Goal: Task Accomplishment & Management: Use online tool/utility

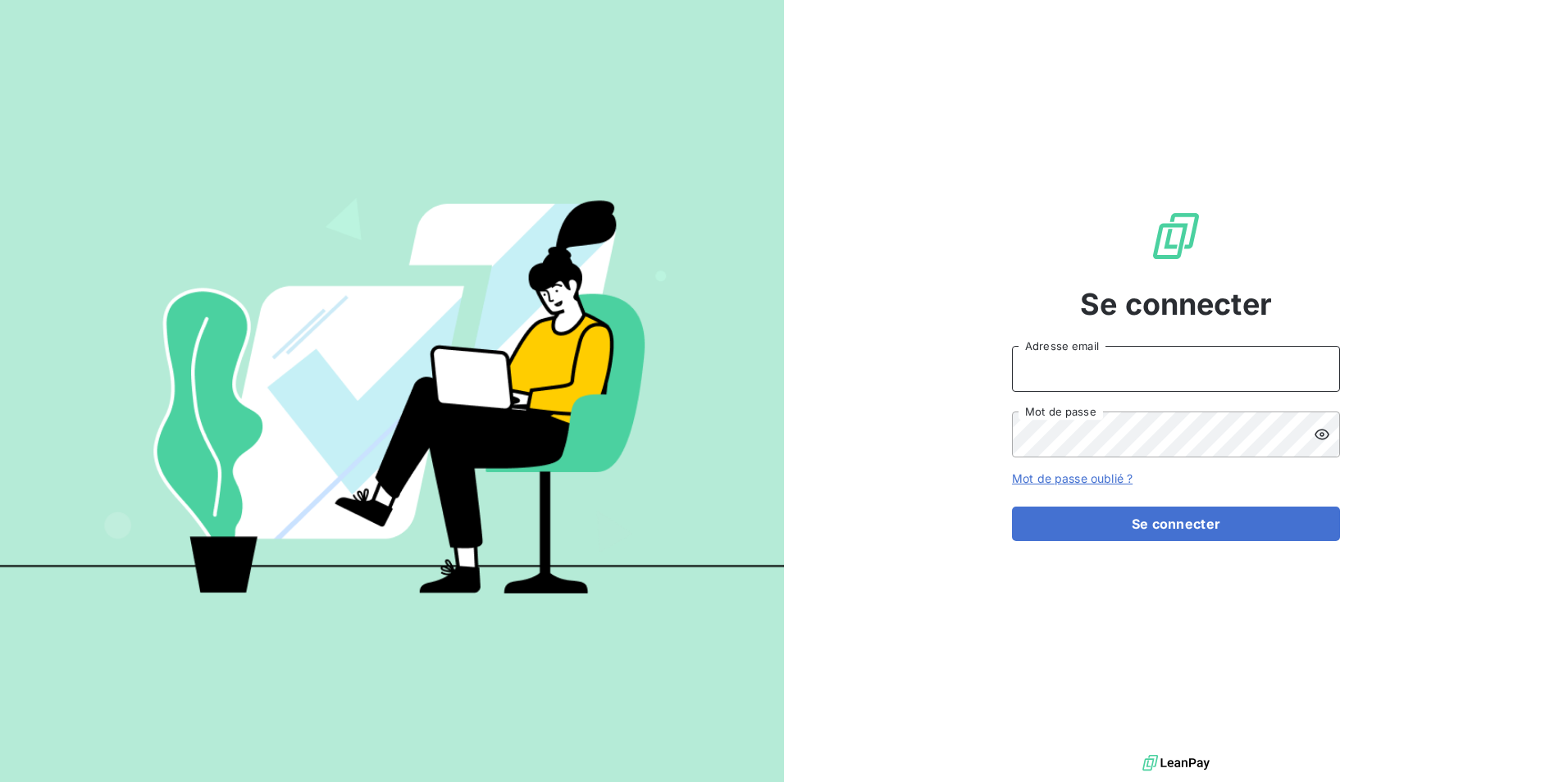
click at [1095, 384] on input "Adresse email" at bounding box center [1176, 369] width 328 height 46
type input "[EMAIL_ADDRESS][DOMAIN_NAME]"
click at [1012, 507] on button "Se connecter" at bounding box center [1176, 523] width 328 height 34
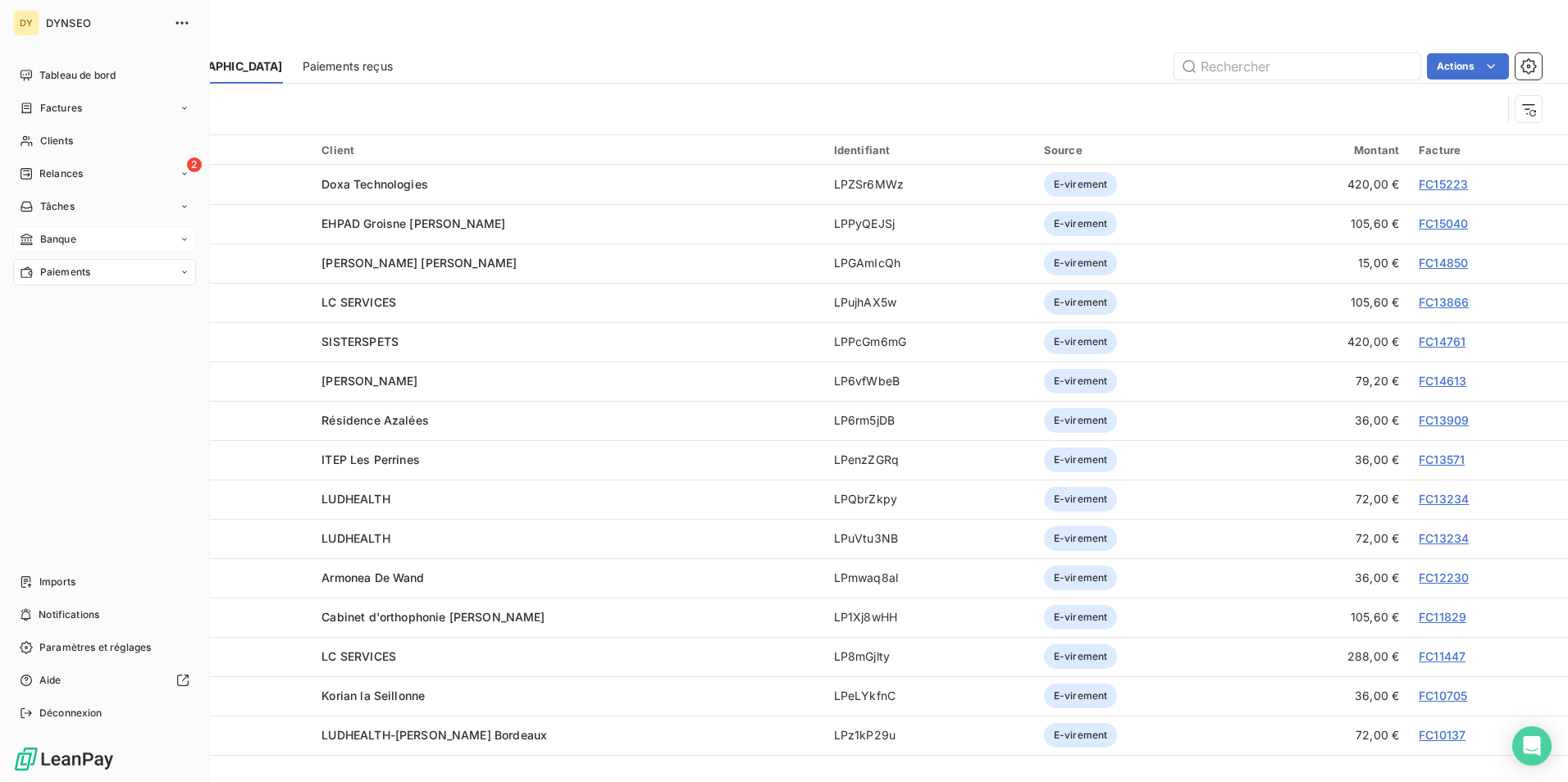
click at [42, 239] on span "Banque" at bounding box center [58, 239] width 36 height 15
click at [40, 270] on span "Opérations à associer" at bounding box center [91, 272] width 103 height 15
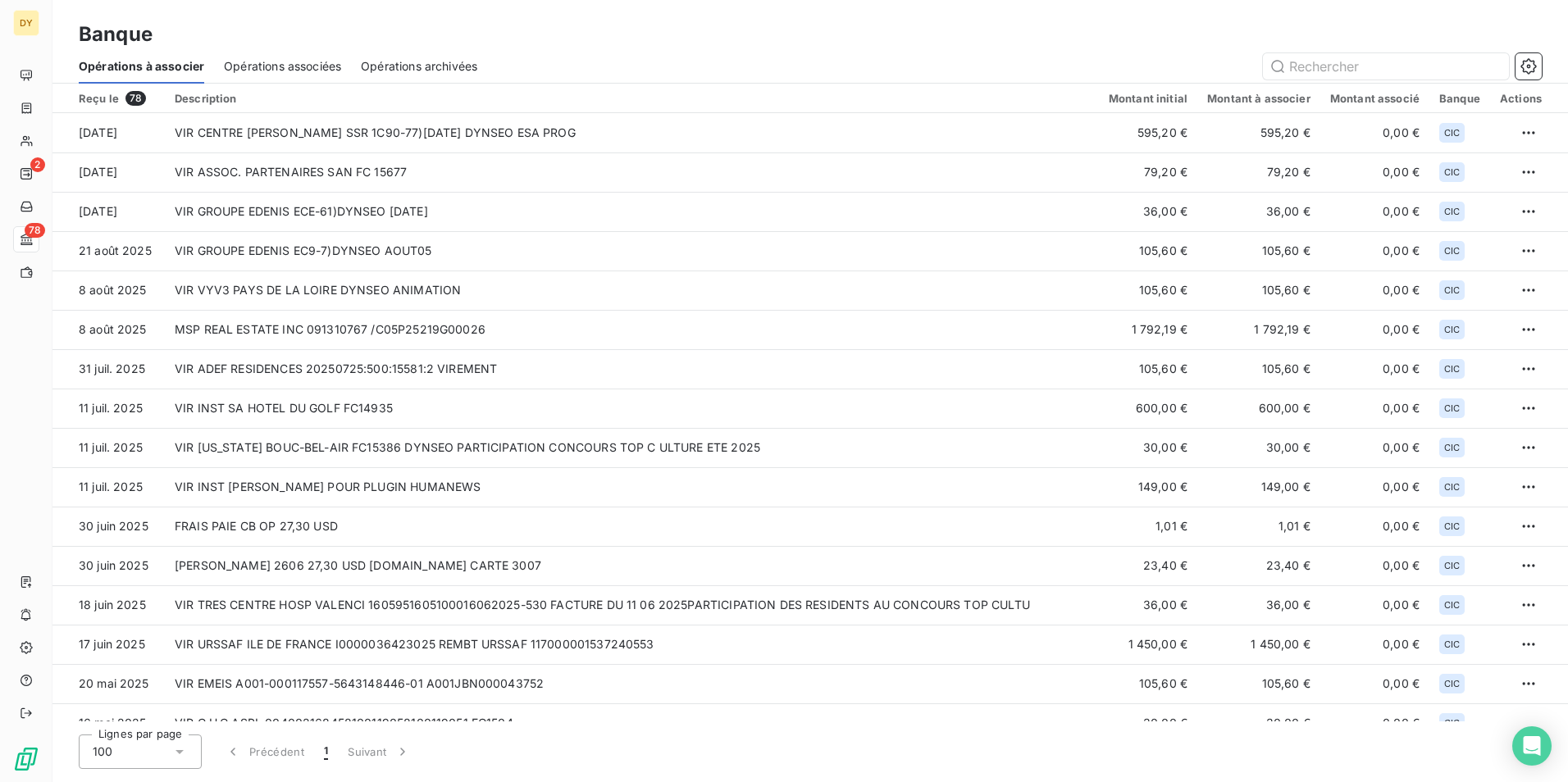
click at [307, 62] on span "Opérations associées" at bounding box center [282, 66] width 118 height 17
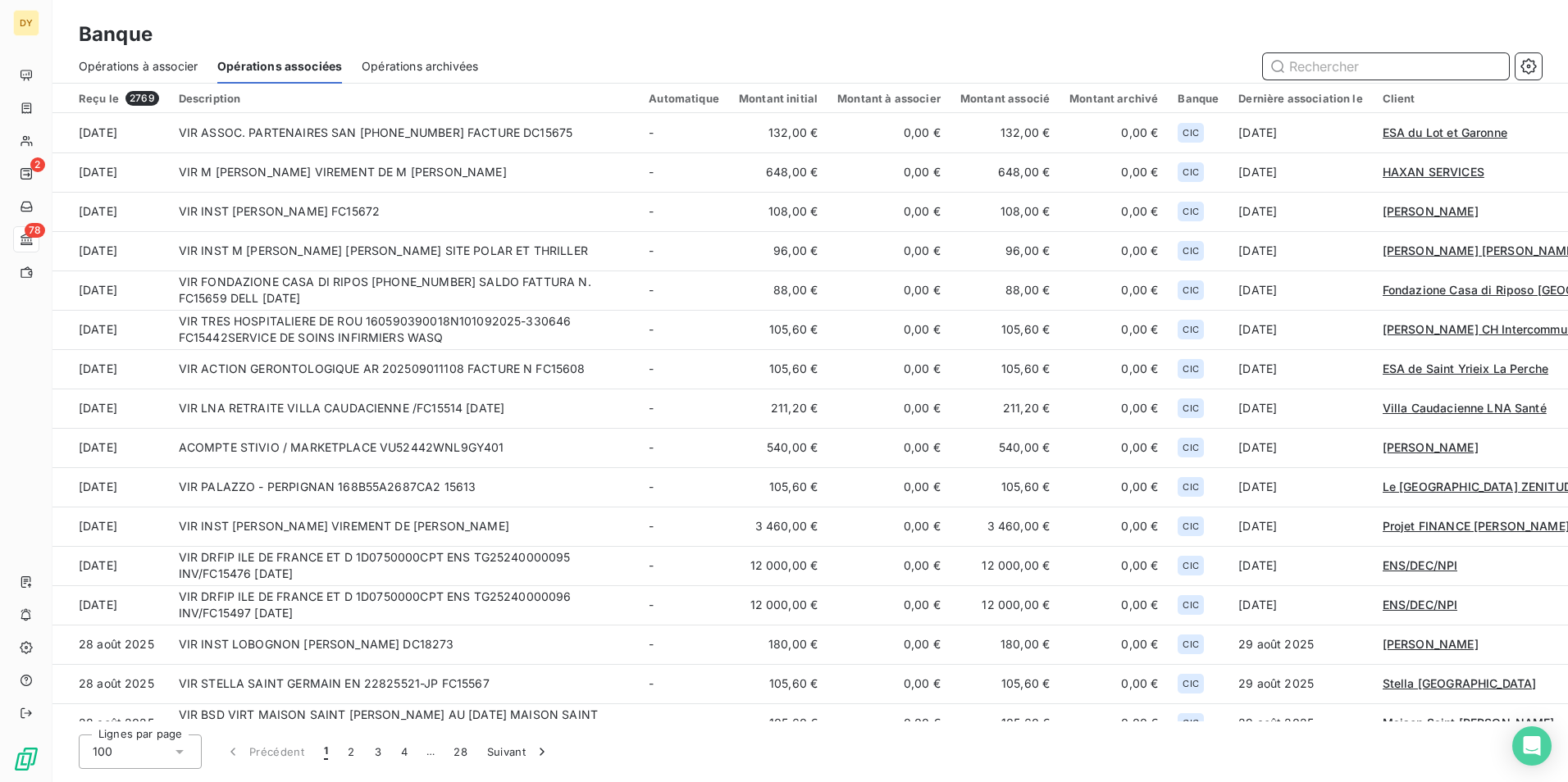
click at [171, 57] on div "Opérations à associer" at bounding box center [139, 66] width 119 height 34
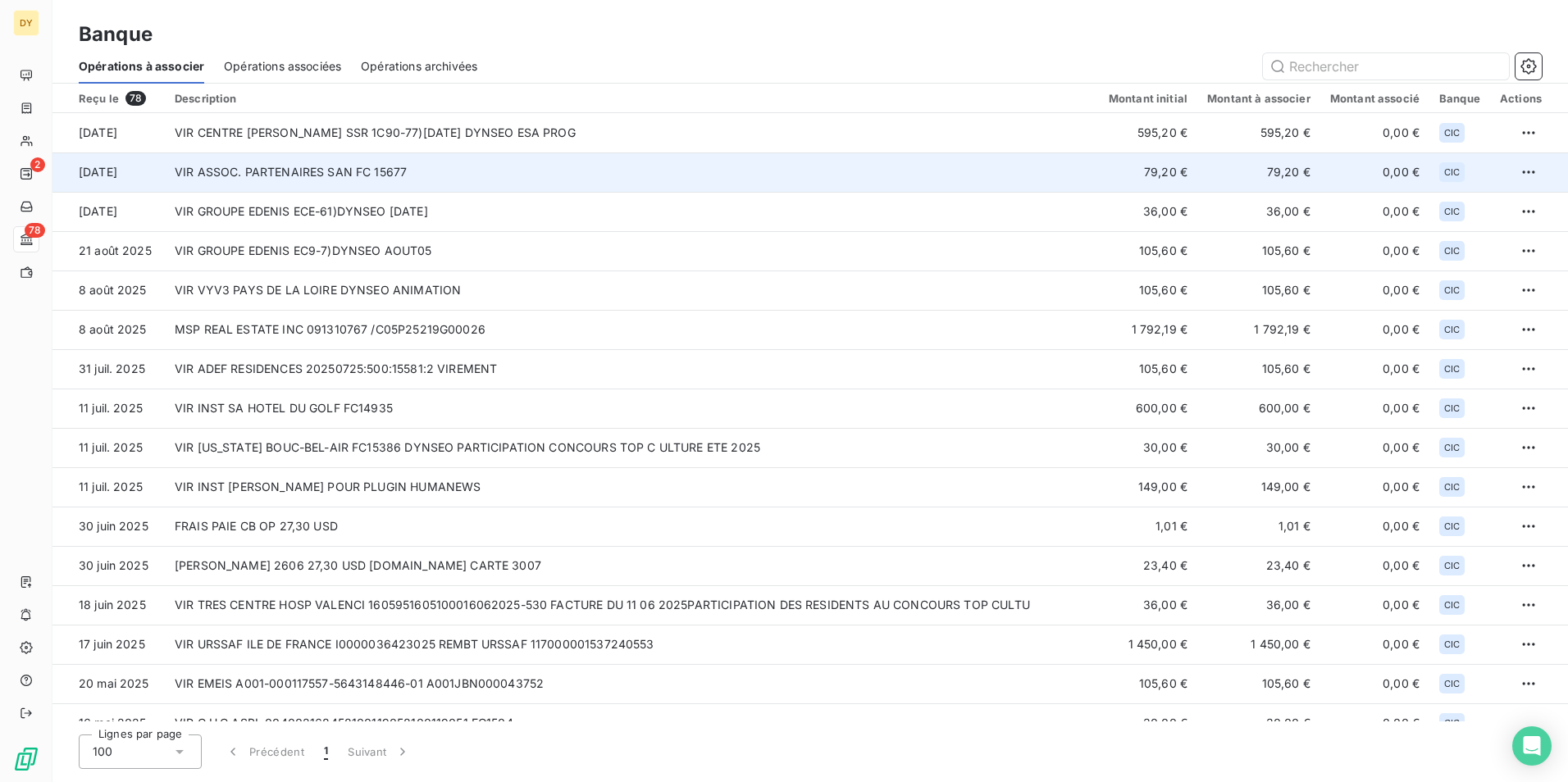
click at [445, 170] on td "VIR ASSOC. PARTENAIRES SAN FC 15677" at bounding box center [631, 172] width 934 height 39
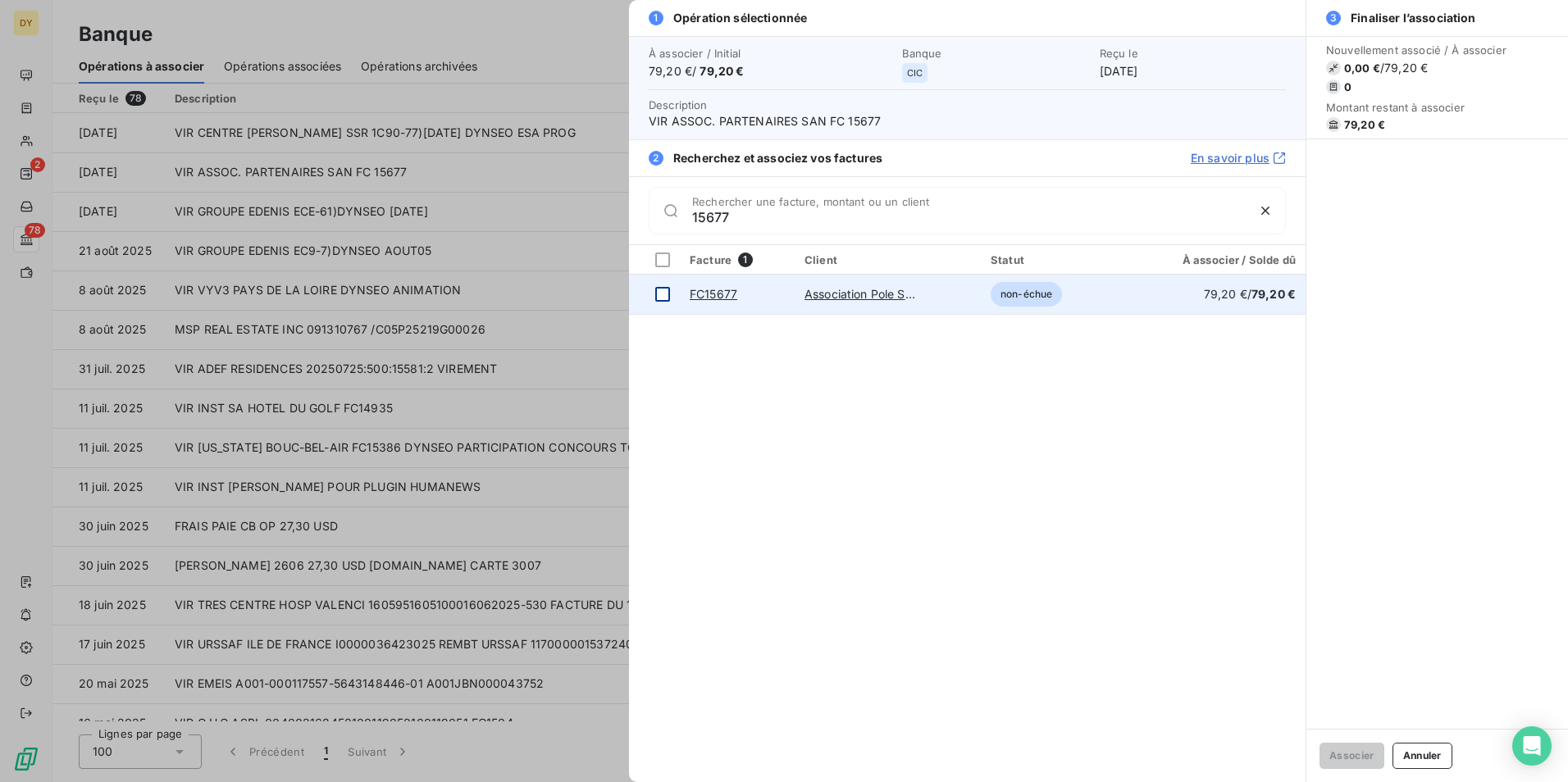
type input "15677"
click at [655, 298] on div at bounding box center [662, 294] width 15 height 15
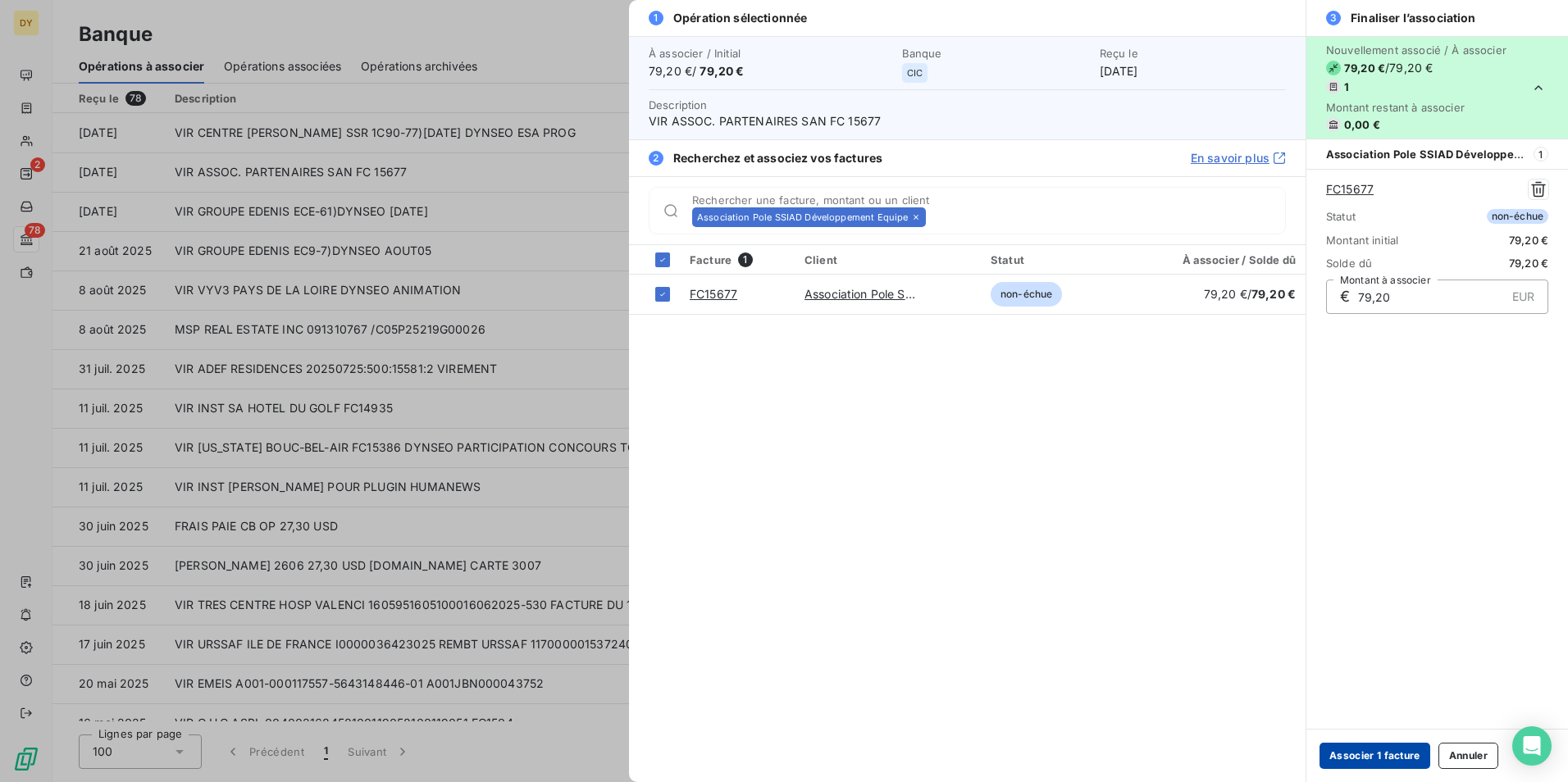
click at [1379, 760] on button "Associer 1 facture" at bounding box center [1374, 756] width 110 height 26
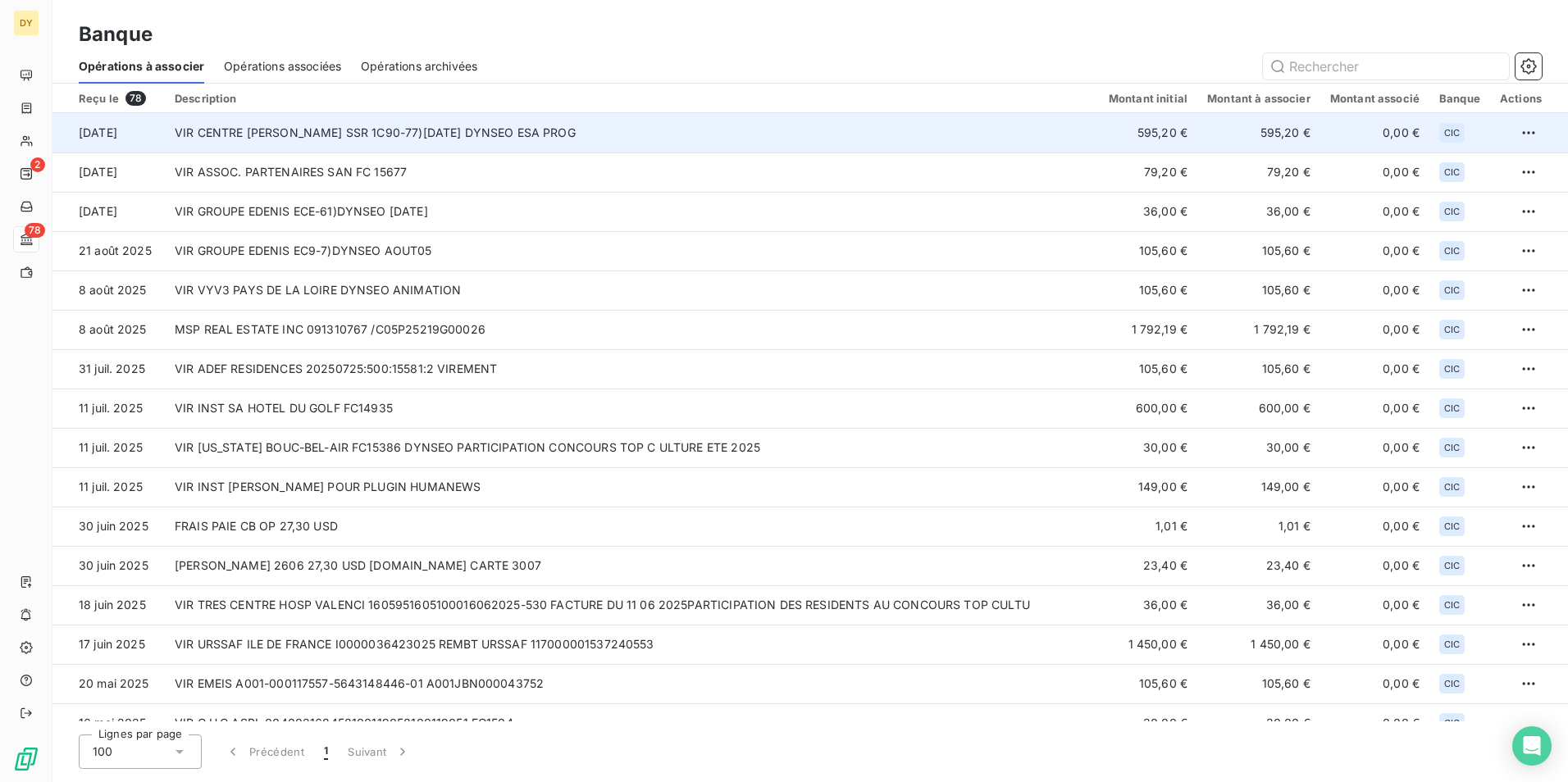
click at [625, 131] on td "VIR CENTRE [PERSON_NAME] SSR 1C90-77)[DATE] DYNSEO ESA PROG" at bounding box center [631, 132] width 934 height 39
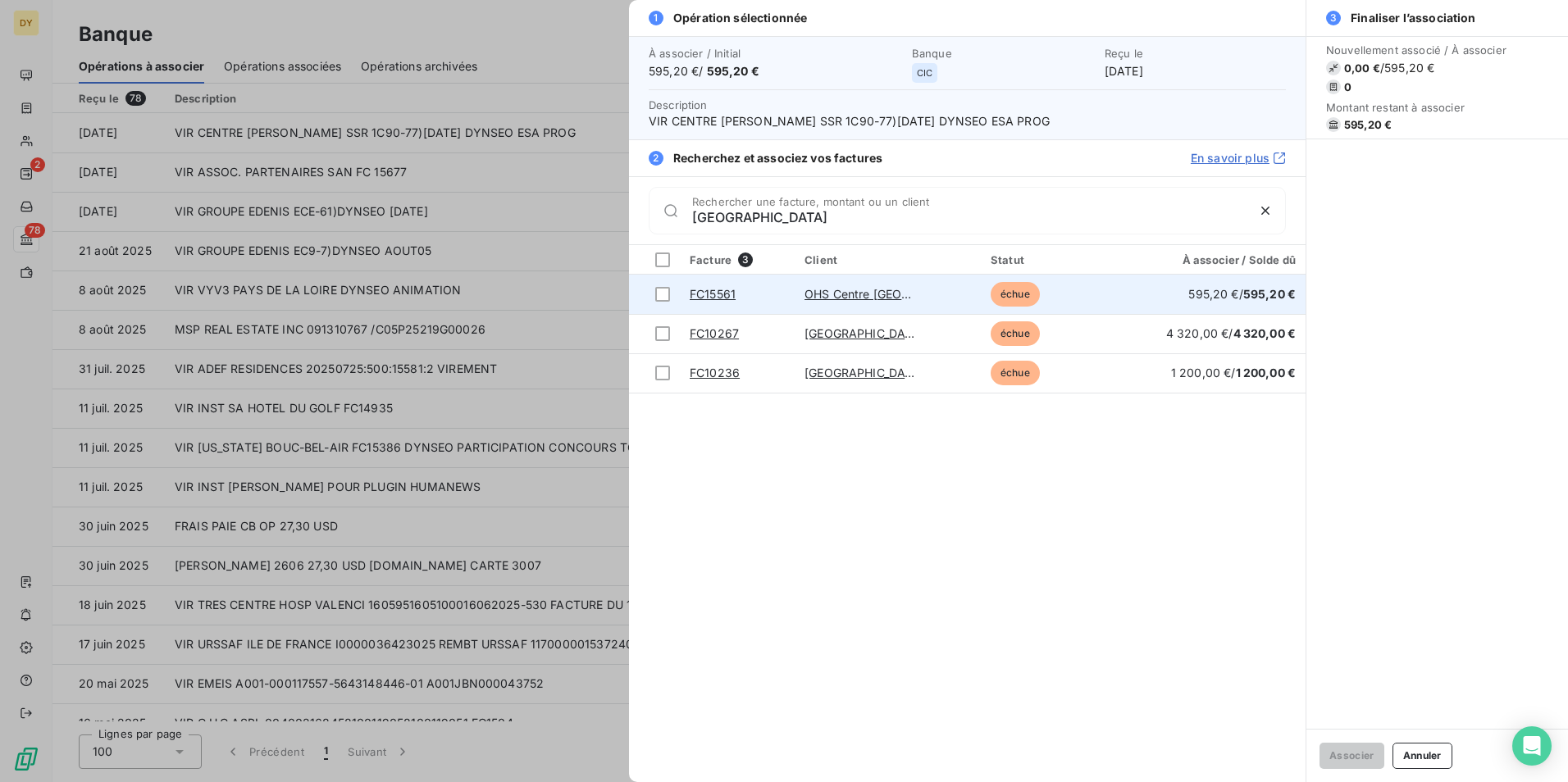
type input "[GEOGRAPHIC_DATA]"
click at [763, 294] on div "FC15561" at bounding box center [730, 294] width 82 height 17
click at [651, 295] on td at bounding box center [654, 294] width 51 height 39
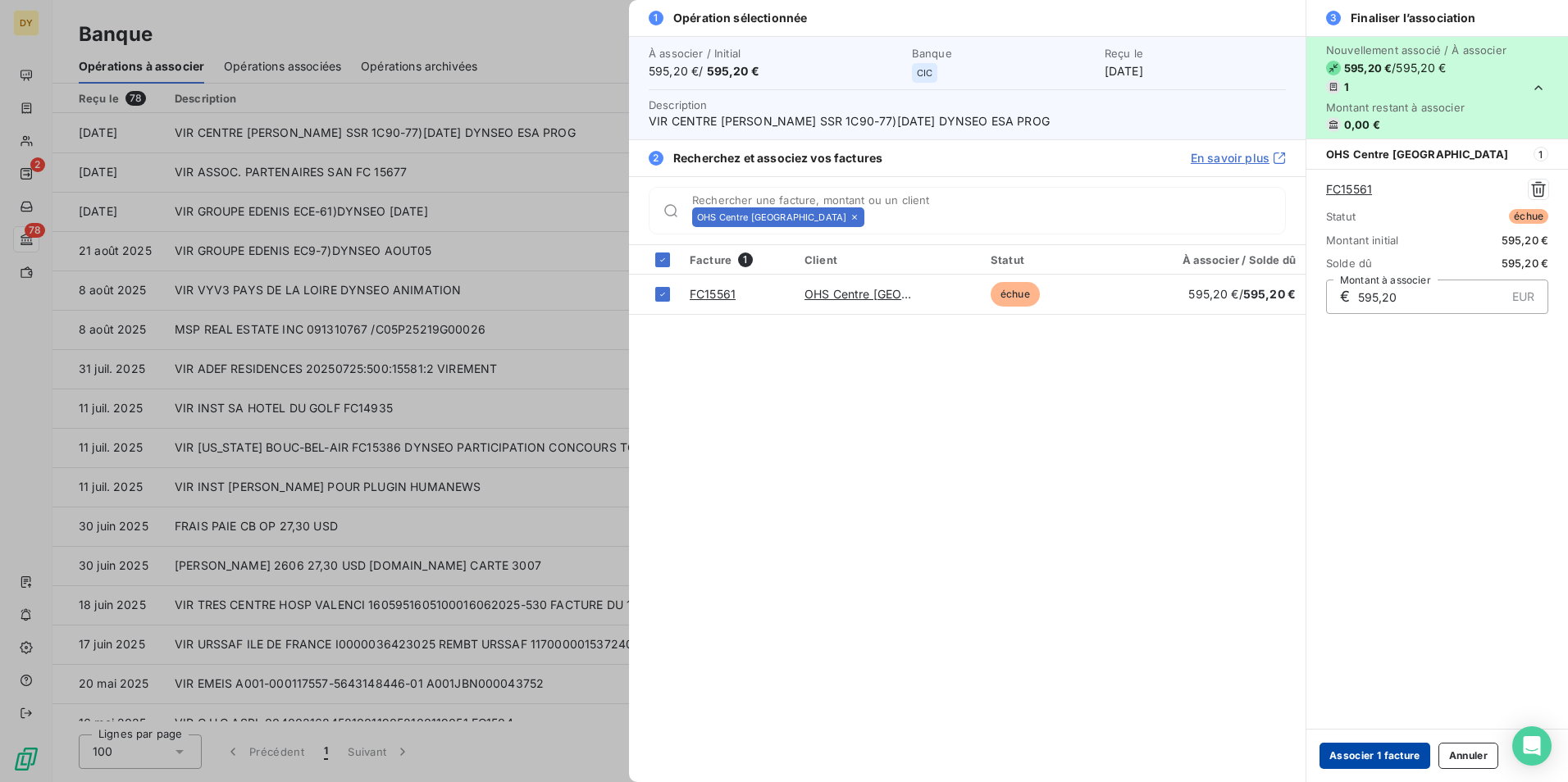
click at [1386, 758] on button "Associer 1 facture" at bounding box center [1374, 756] width 110 height 26
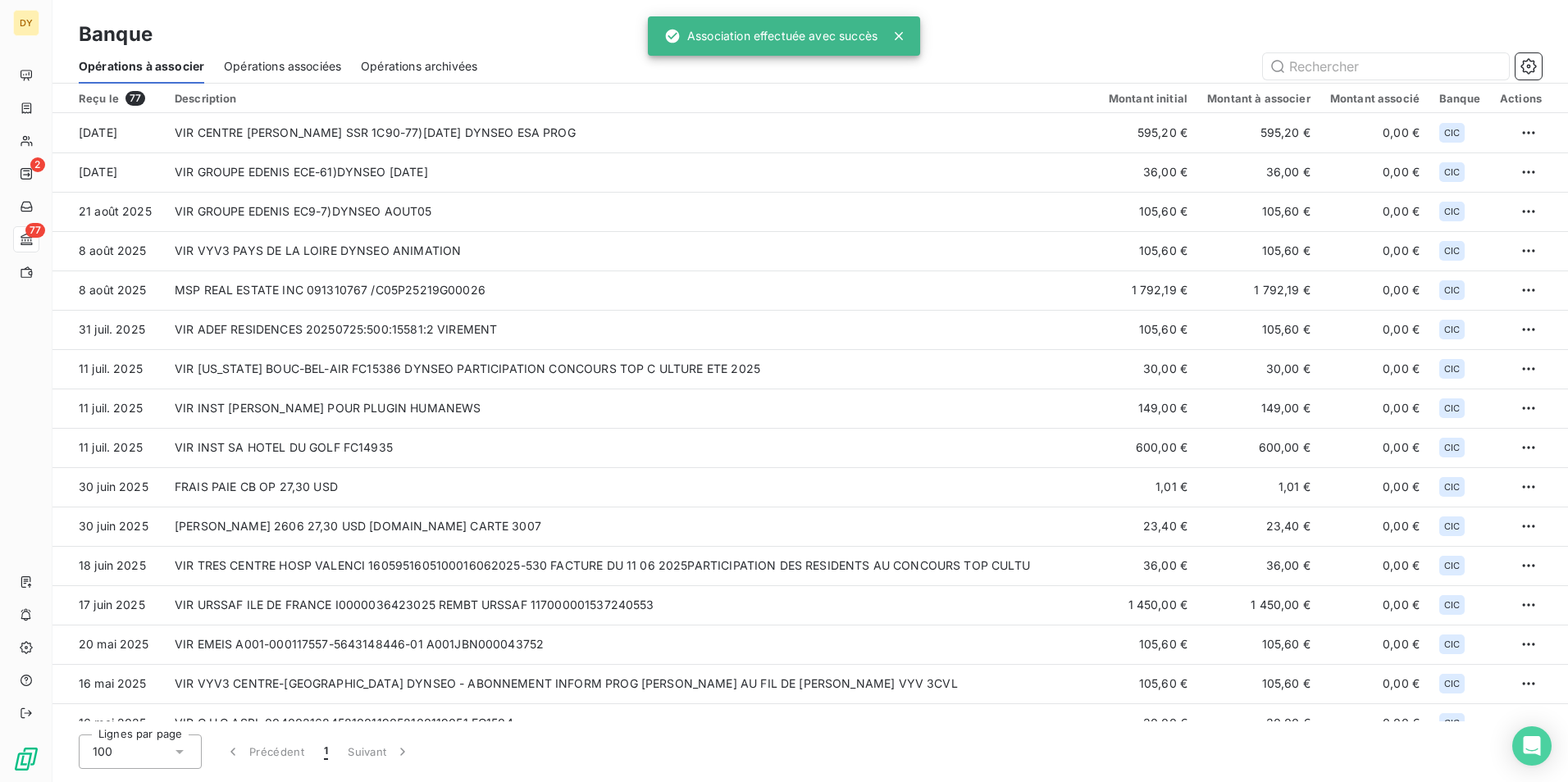
click at [299, 65] on span "Opérations associées" at bounding box center [282, 66] width 118 height 17
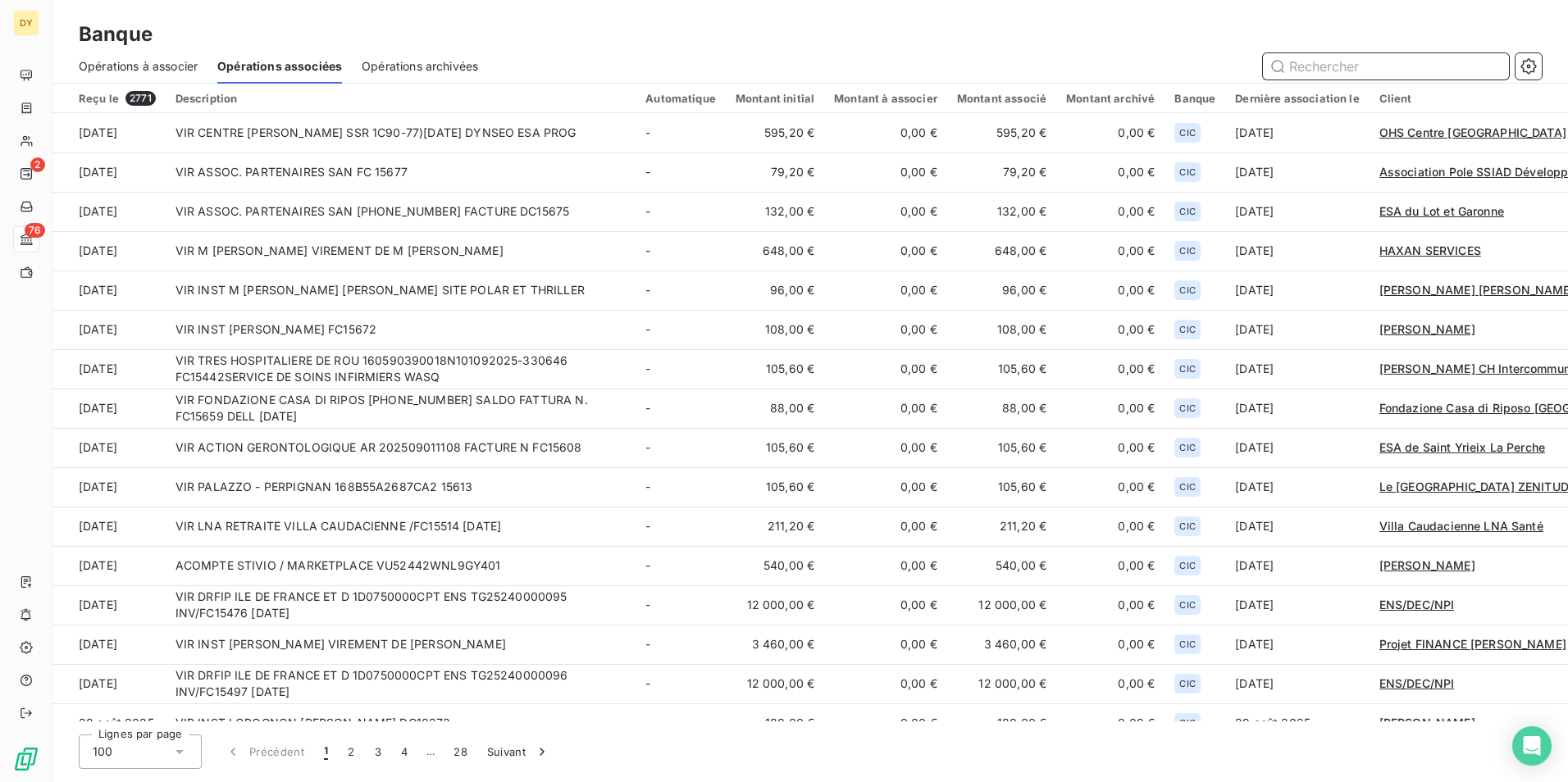
click at [132, 69] on span "Opérations à associer" at bounding box center [139, 66] width 119 height 17
